Goal: Task Accomplishment & Management: Use online tool/utility

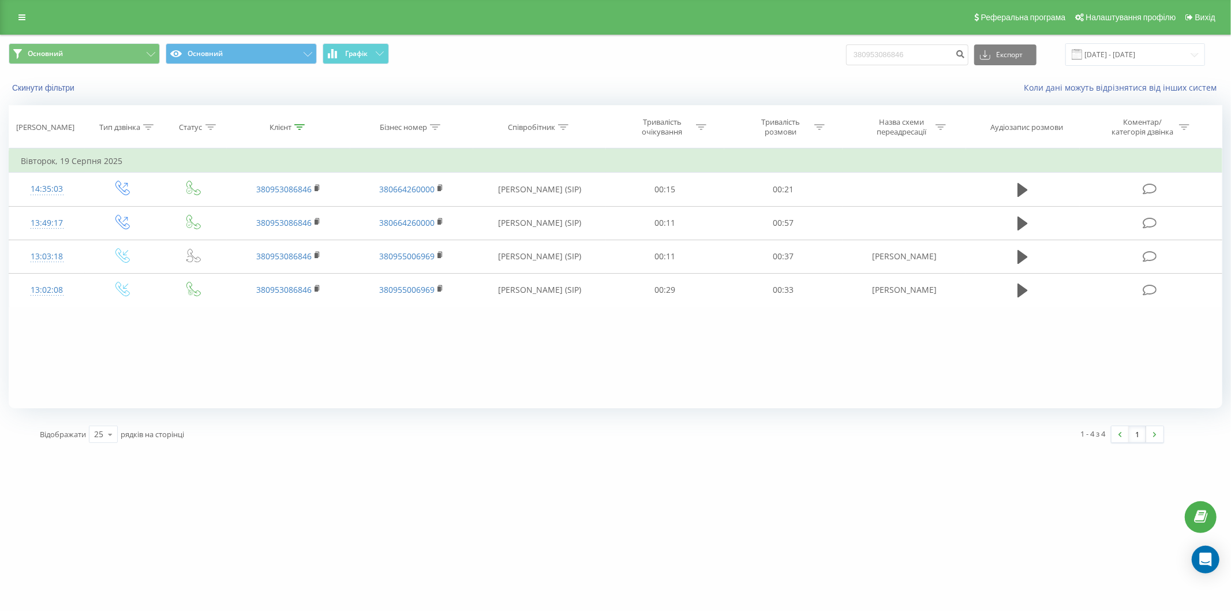
drag, startPoint x: 233, startPoint y: 387, endPoint x: 249, endPoint y: 355, distance: 36.4
click at [233, 387] on div "Фільтрувати за умовою Дорівнює Введіть значення Скасувати OK Фільтрувати за умо…" at bounding box center [616, 278] width 1214 height 260
click at [955, 55] on input "380953086846" at bounding box center [907, 54] width 122 height 21
click at [931, 53] on input "380953086846" at bounding box center [907, 54] width 122 height 21
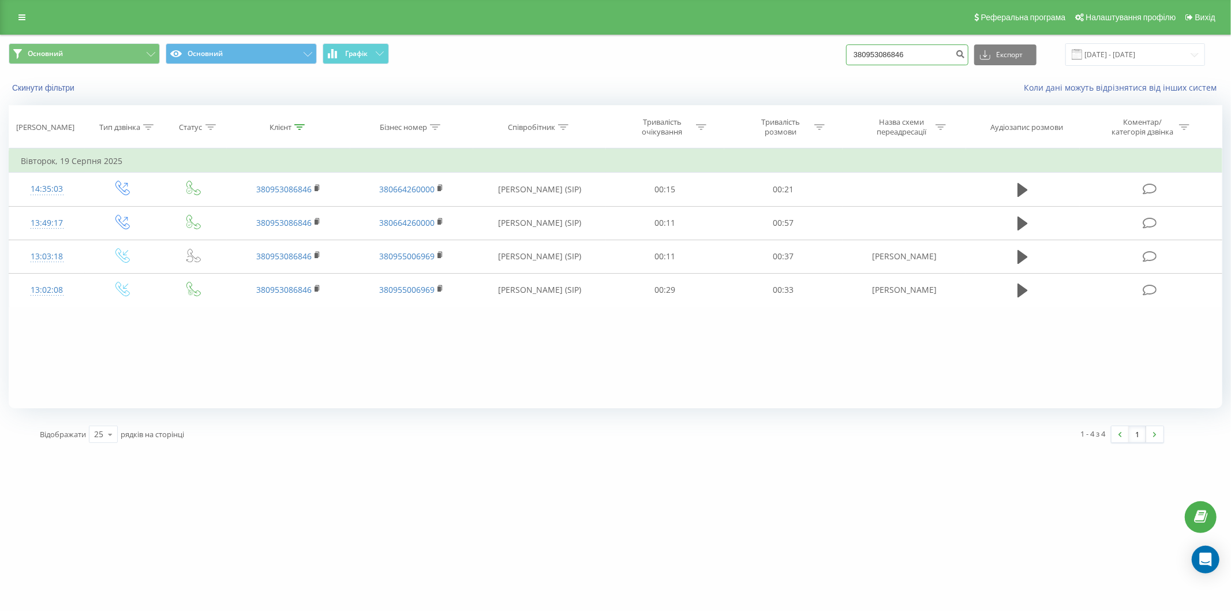
paste input "6419510"
type input "380964195106"
click at [966, 54] on icon "submit" at bounding box center [961, 52] width 10 height 7
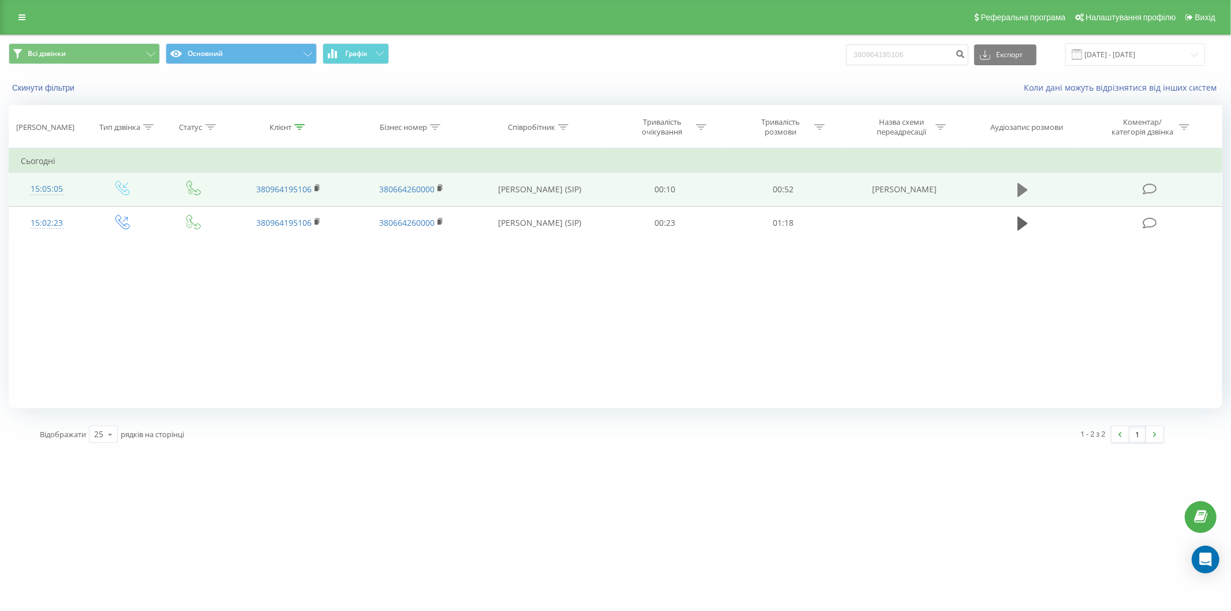
click at [1025, 188] on icon at bounding box center [1023, 190] width 10 height 14
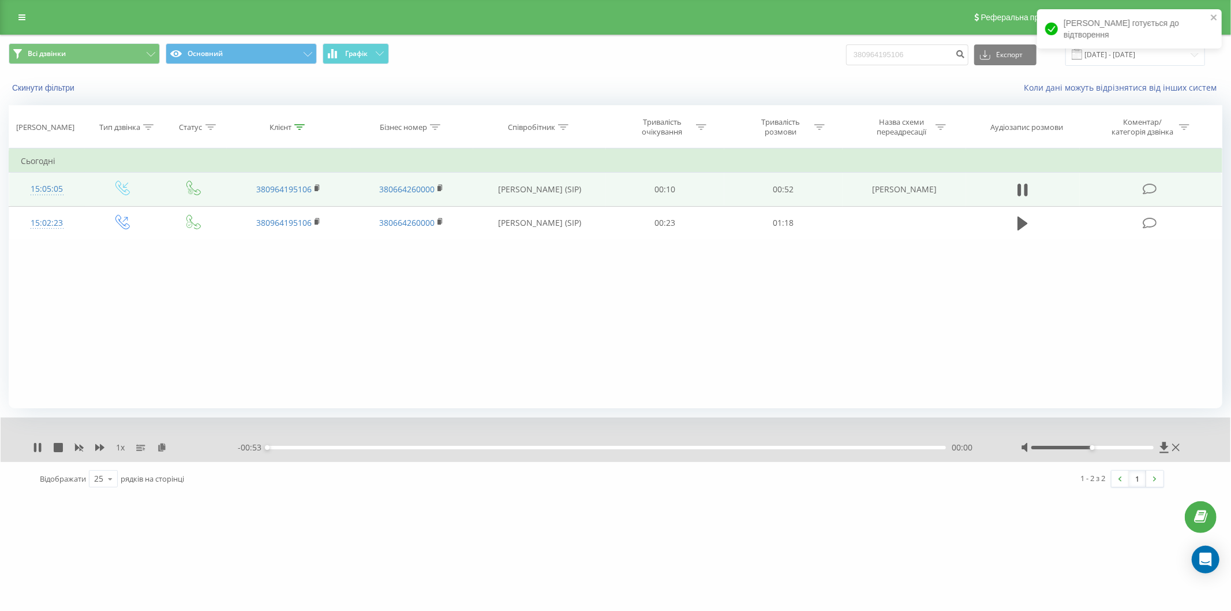
click at [1115, 450] on div at bounding box center [1102, 448] width 162 height 12
click at [1115, 447] on div at bounding box center [1093, 447] width 122 height 3
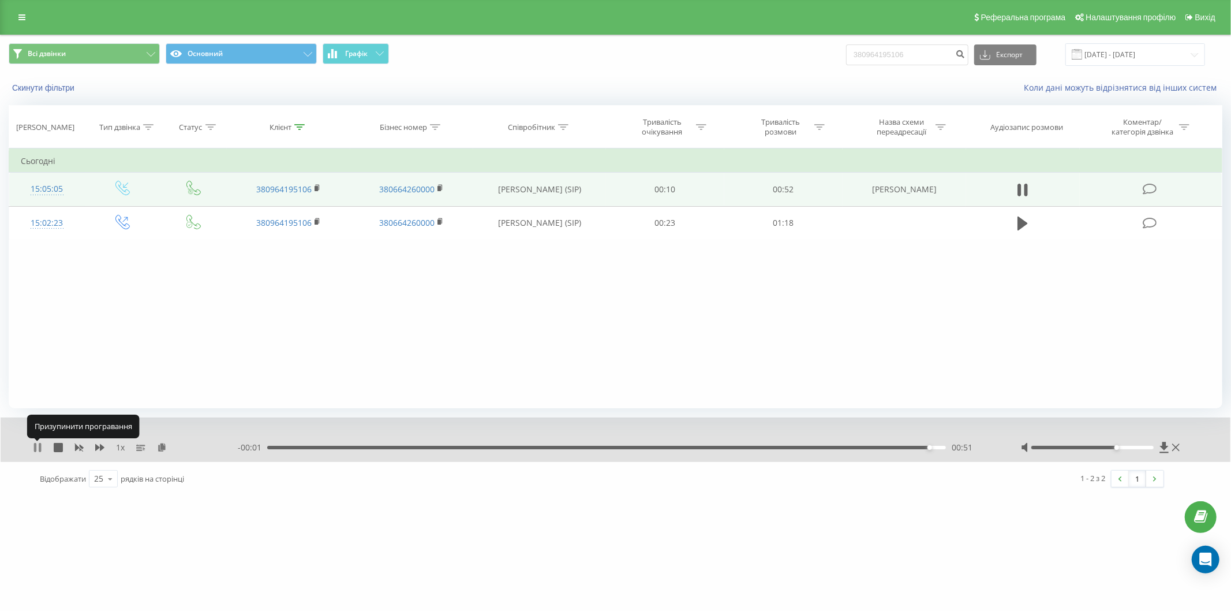
click at [38, 448] on icon at bounding box center [37, 447] width 9 height 9
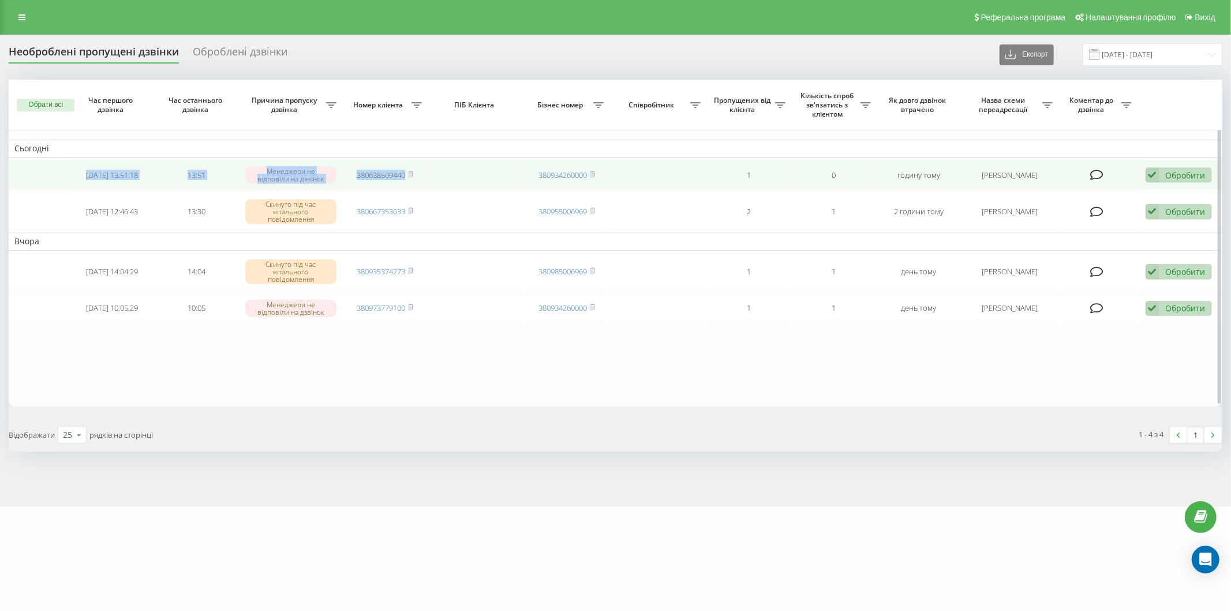
drag, startPoint x: 73, startPoint y: 171, endPoint x: 451, endPoint y: 189, distance: 379.1
click at [451, 189] on tr "2025-08-21 13:51:18 13:51 Менеджери не відповіли на дзвінок 380638509440 380934…" at bounding box center [616, 175] width 1214 height 31
copy tr "2025-08-21 13:51:18 13:51 Менеджери не відповіли на дзвінок 380638509440"
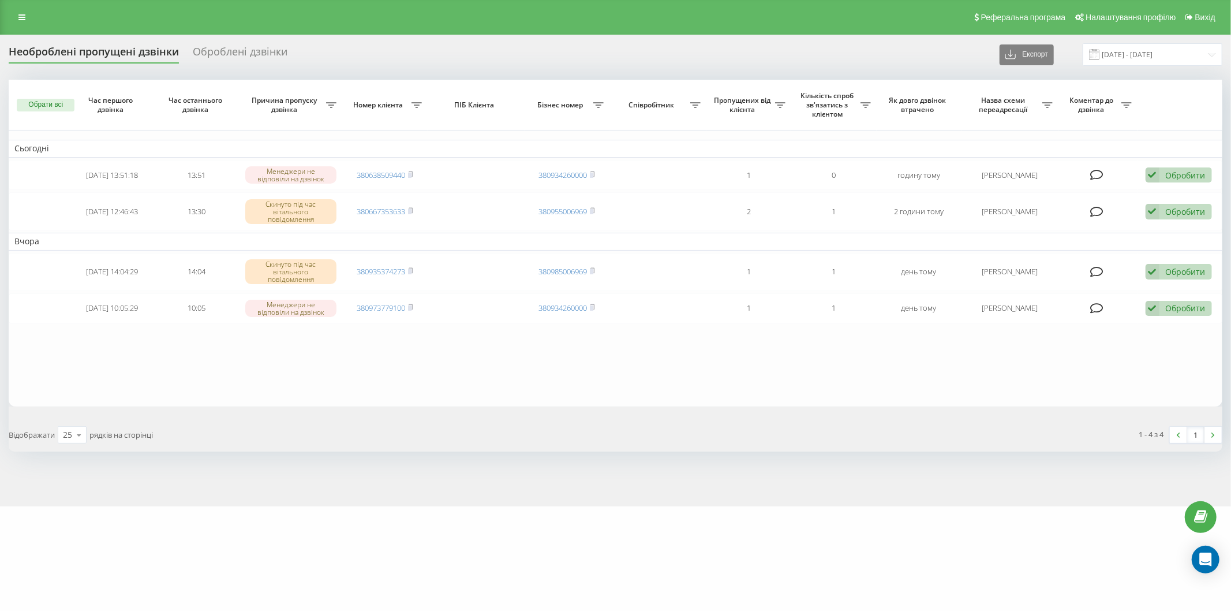
click at [249, 15] on div "Реферальна програма Налаштування профілю Вихід" at bounding box center [615, 17] width 1231 height 35
click at [192, 377] on table "Сьогодні 2025-08-21 13:51:18 13:51 Менеджери не відповіли на дзвінок 3806385094…" at bounding box center [616, 243] width 1214 height 327
click at [565, 56] on div "Необроблені пропущені дзвінки Оброблені дзвінки Експорт .csv .xlsx 20.08.2025 -…" at bounding box center [616, 54] width 1214 height 23
